Goal: Transaction & Acquisition: Purchase product/service

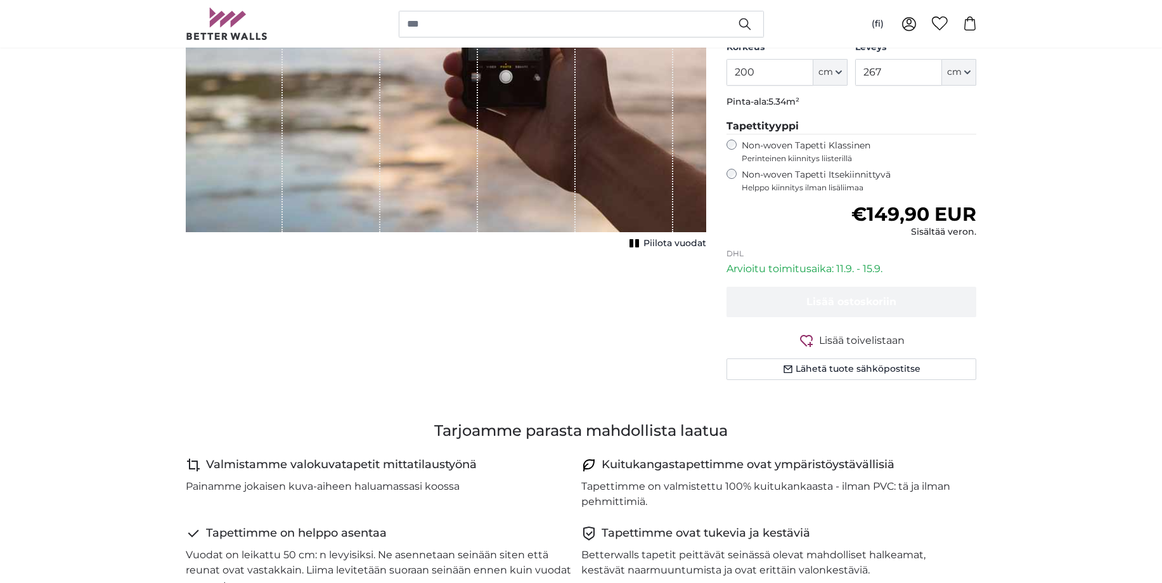
scroll to position [65, 0]
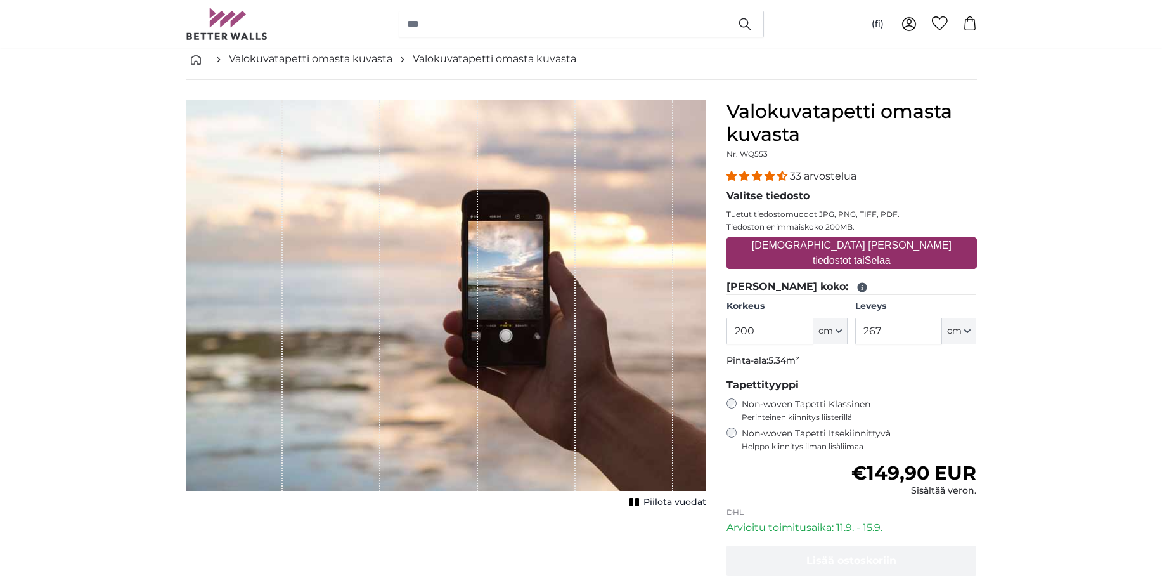
click at [833, 255] on label "[DEMOGRAPHIC_DATA] [PERSON_NAME] tiedostot tai Selaa" at bounding box center [851, 253] width 250 height 41
click at [833, 241] on input "[DEMOGRAPHIC_DATA] [PERSON_NAME] tiedostot tai Selaa" at bounding box center [851, 239] width 250 height 4
type input "**********"
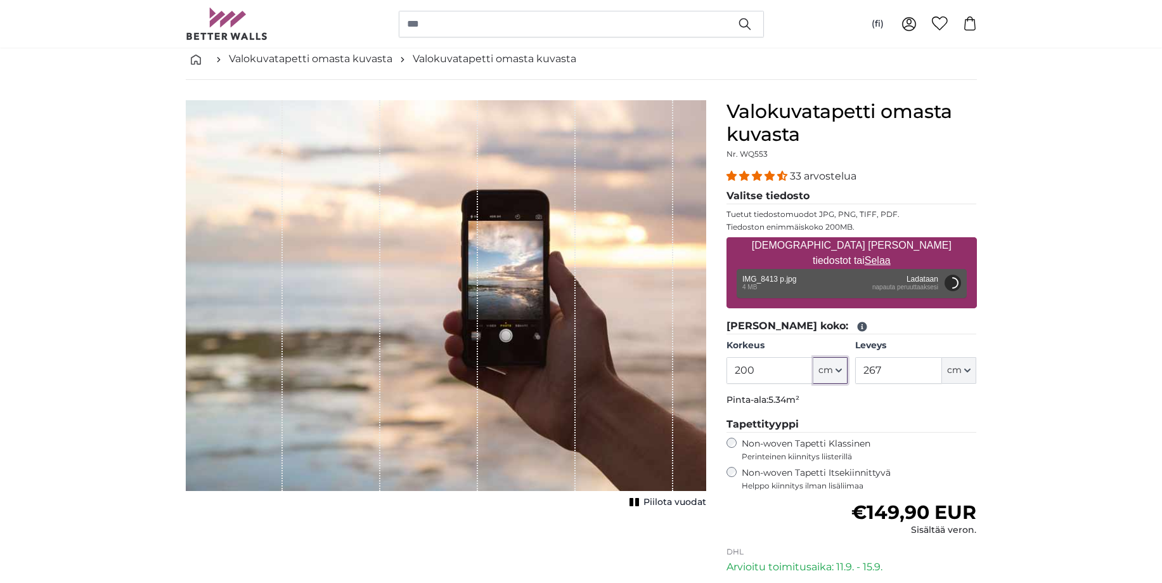
click at [834, 370] on button "cm" at bounding box center [830, 370] width 34 height 27
drag, startPoint x: 758, startPoint y: 373, endPoint x: 735, endPoint y: 375, distance: 22.3
click at [735, 375] on input "200" at bounding box center [769, 370] width 87 height 27
type input "300"
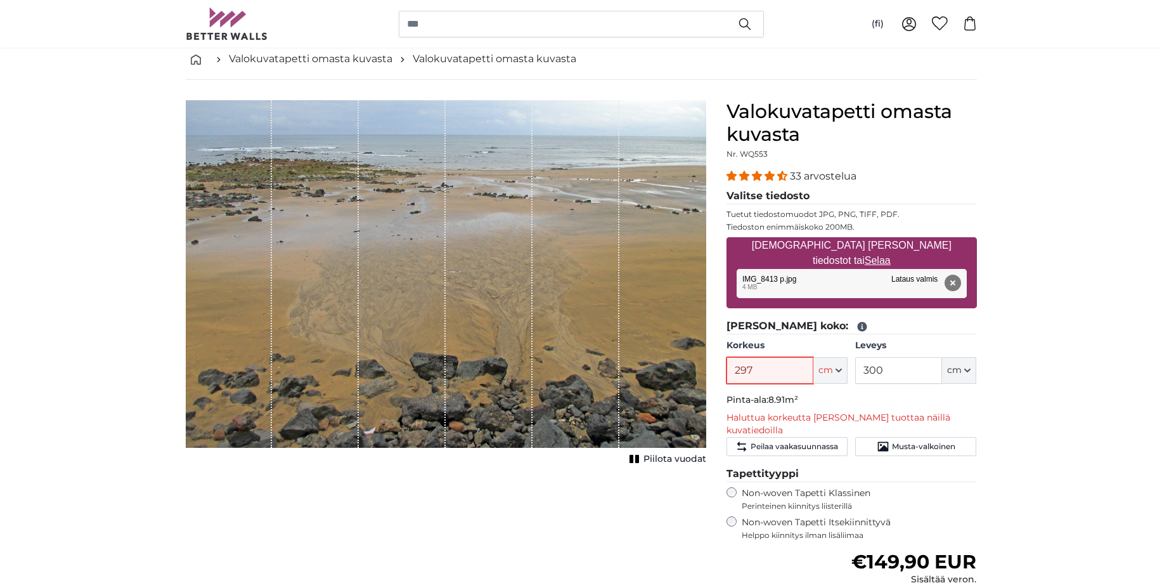
type input "297"
drag, startPoint x: 888, startPoint y: 368, endPoint x: 853, endPoint y: 375, distance: 35.6
click at [855, 375] on input "300" at bounding box center [898, 370] width 87 height 27
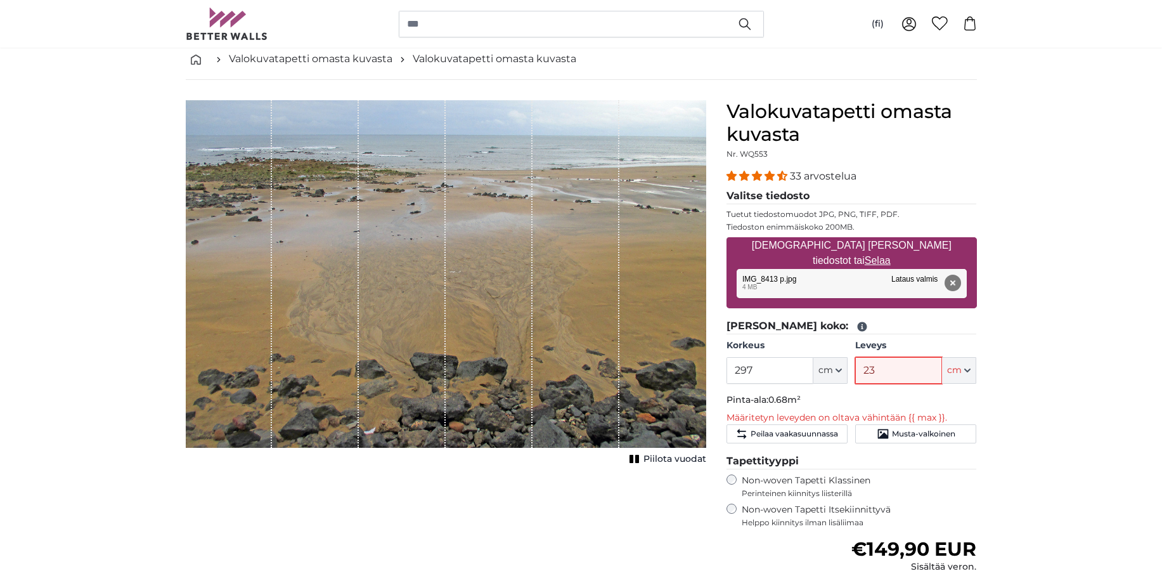
type input "236"
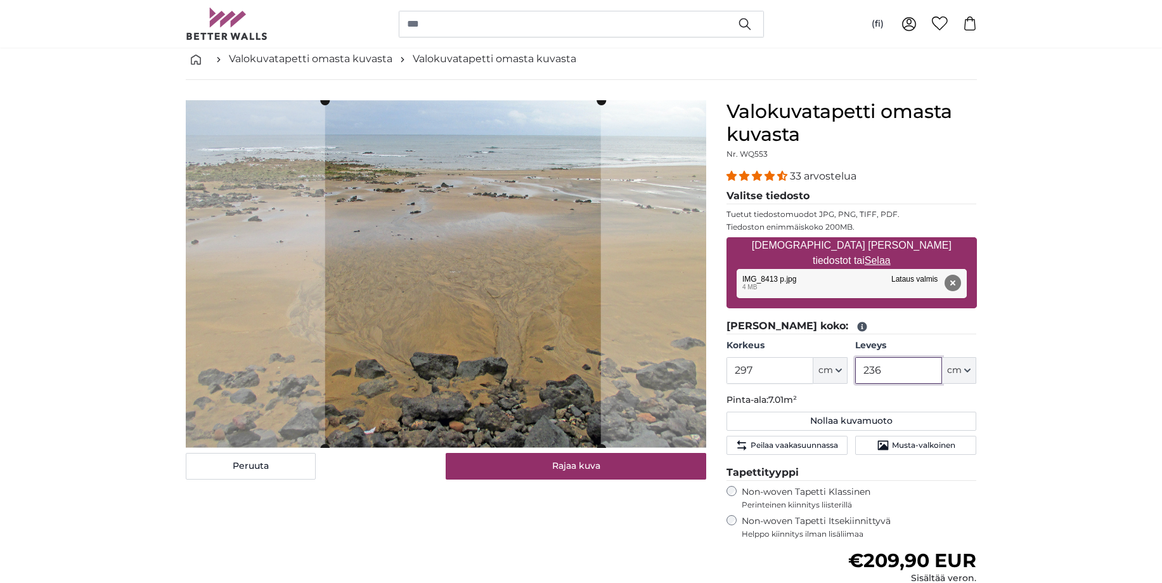
click at [470, 324] on cropper-handle at bounding box center [463, 274] width 276 height 347
type input "236"
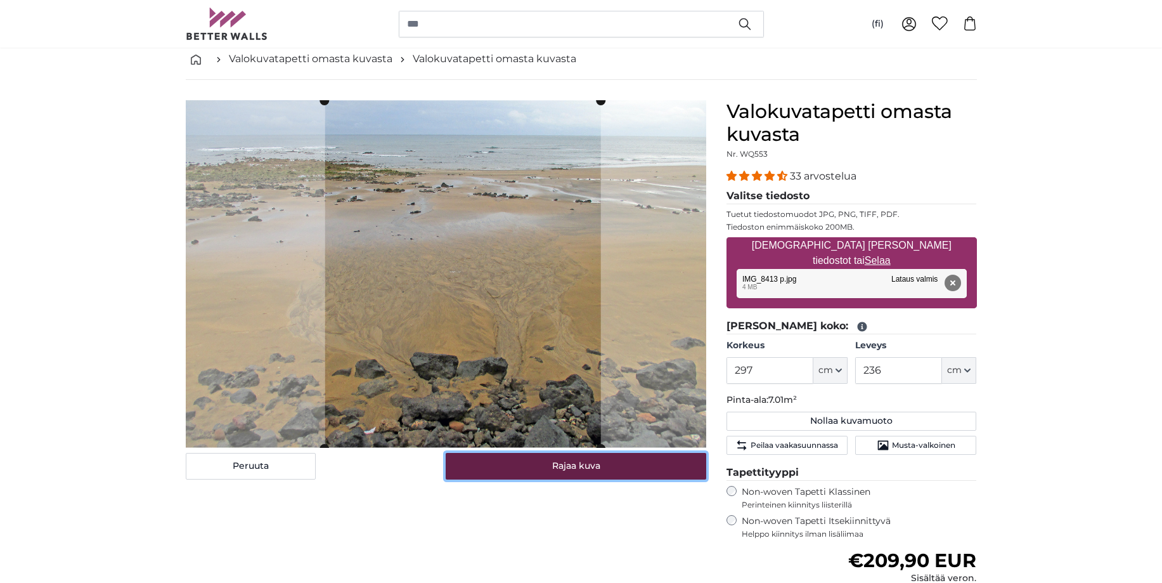
click at [572, 470] on button "Rajaa kuva" at bounding box center [576, 466] width 261 height 27
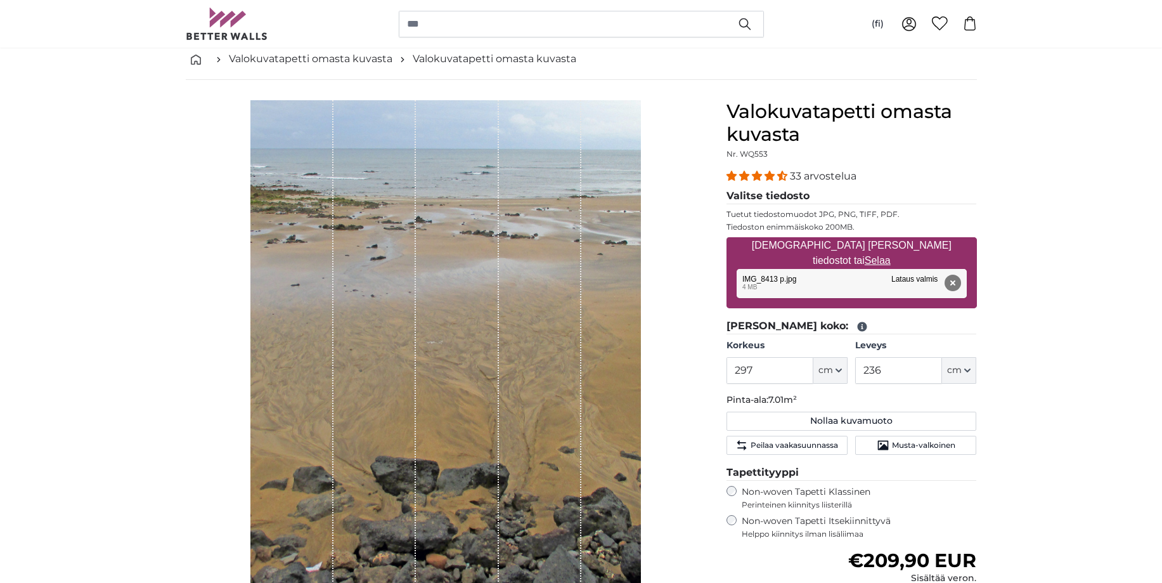
scroll to position [129, 0]
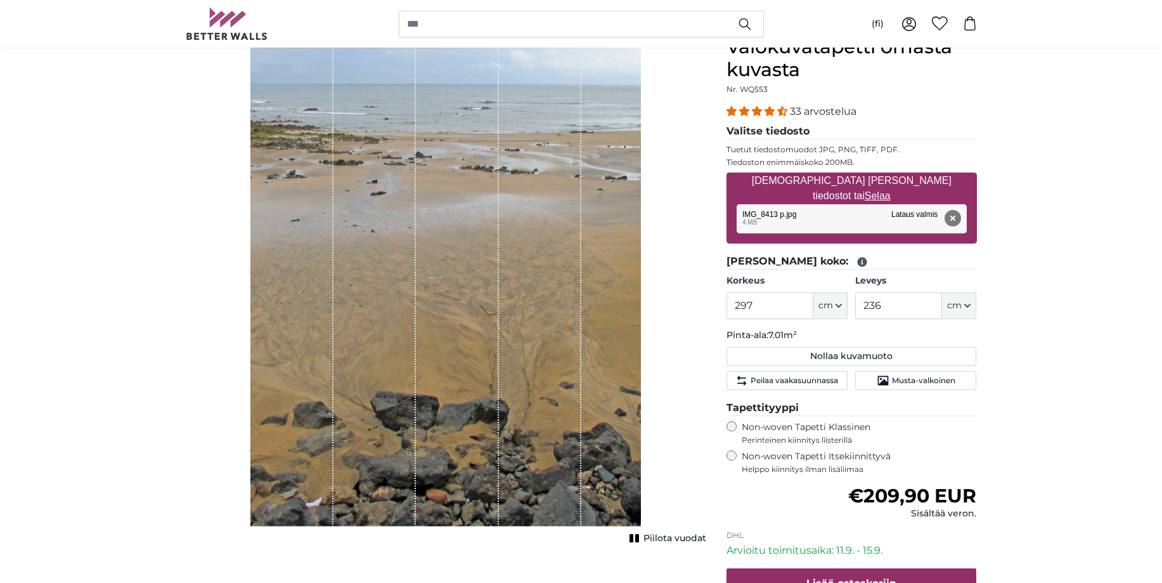
click at [674, 536] on span "Piilota vuodat" at bounding box center [674, 538] width 63 height 13
click at [413, 383] on img "1 of 1" at bounding box center [445, 280] width 390 height 491
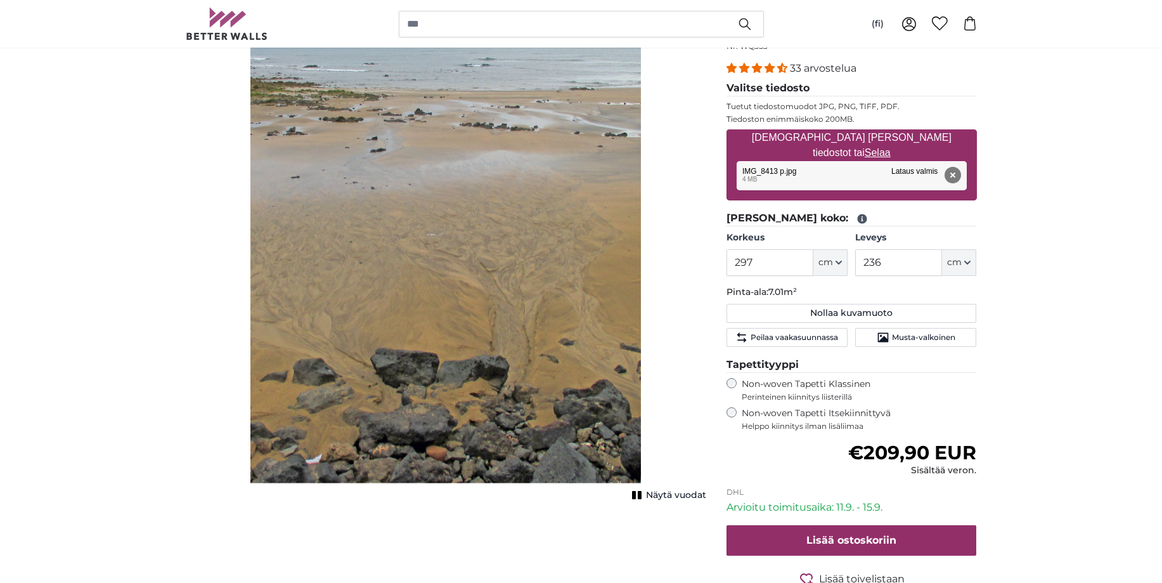
scroll to position [194, 0]
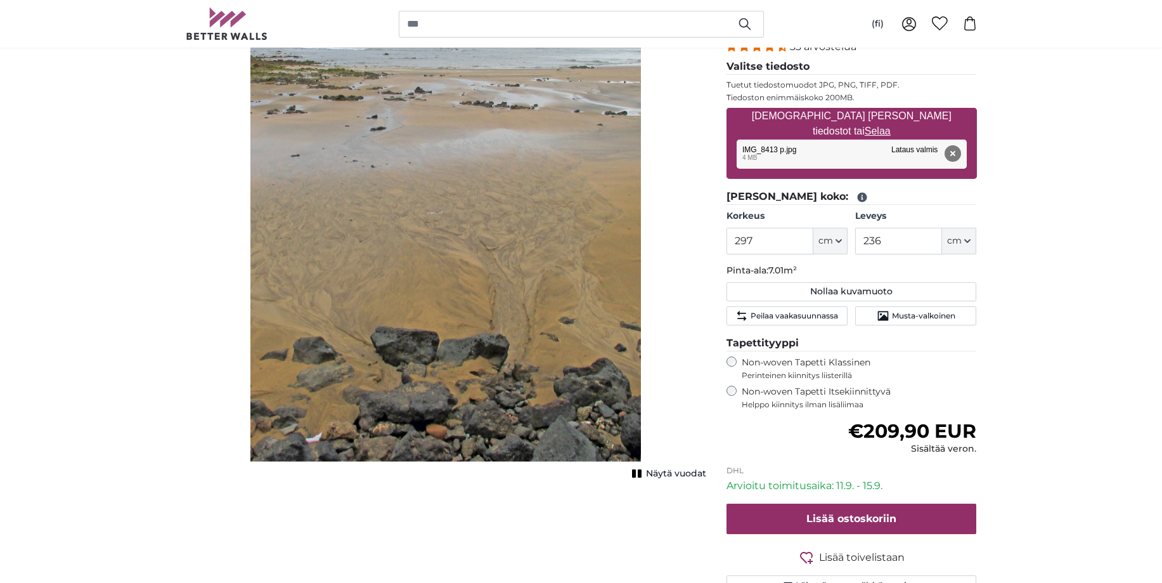
click at [687, 472] on span "Näytä vuodat" at bounding box center [676, 473] width 60 height 13
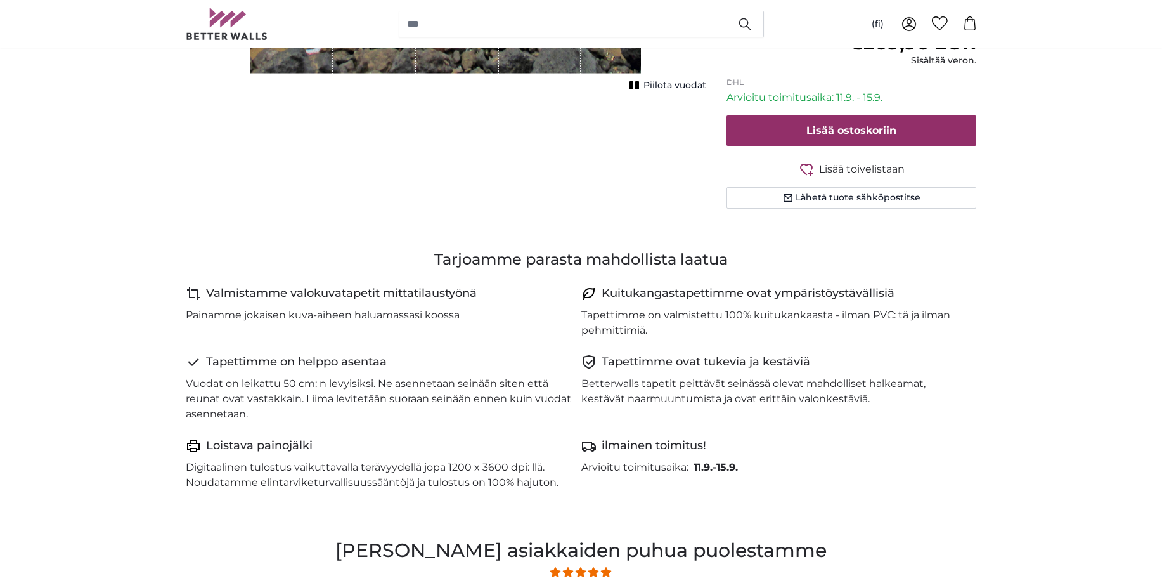
scroll to position [388, 0]
